Goal: Navigation & Orientation: Find specific page/section

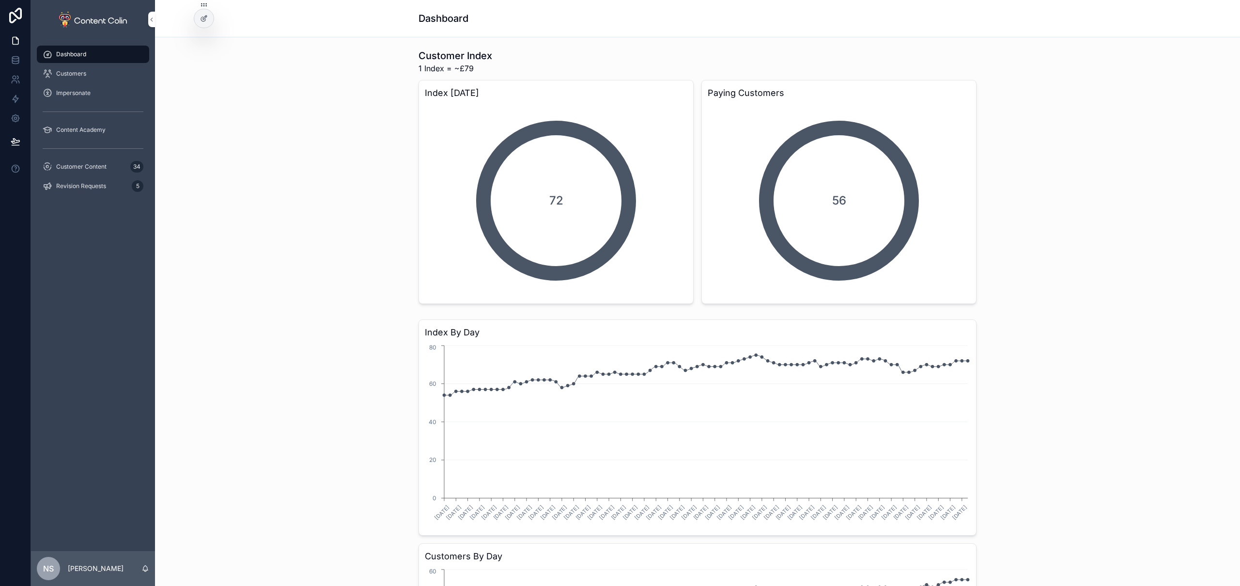
click at [86, 184] on span "Revision Requests" at bounding box center [81, 186] width 50 height 8
